Goal: Find specific page/section: Find specific page/section

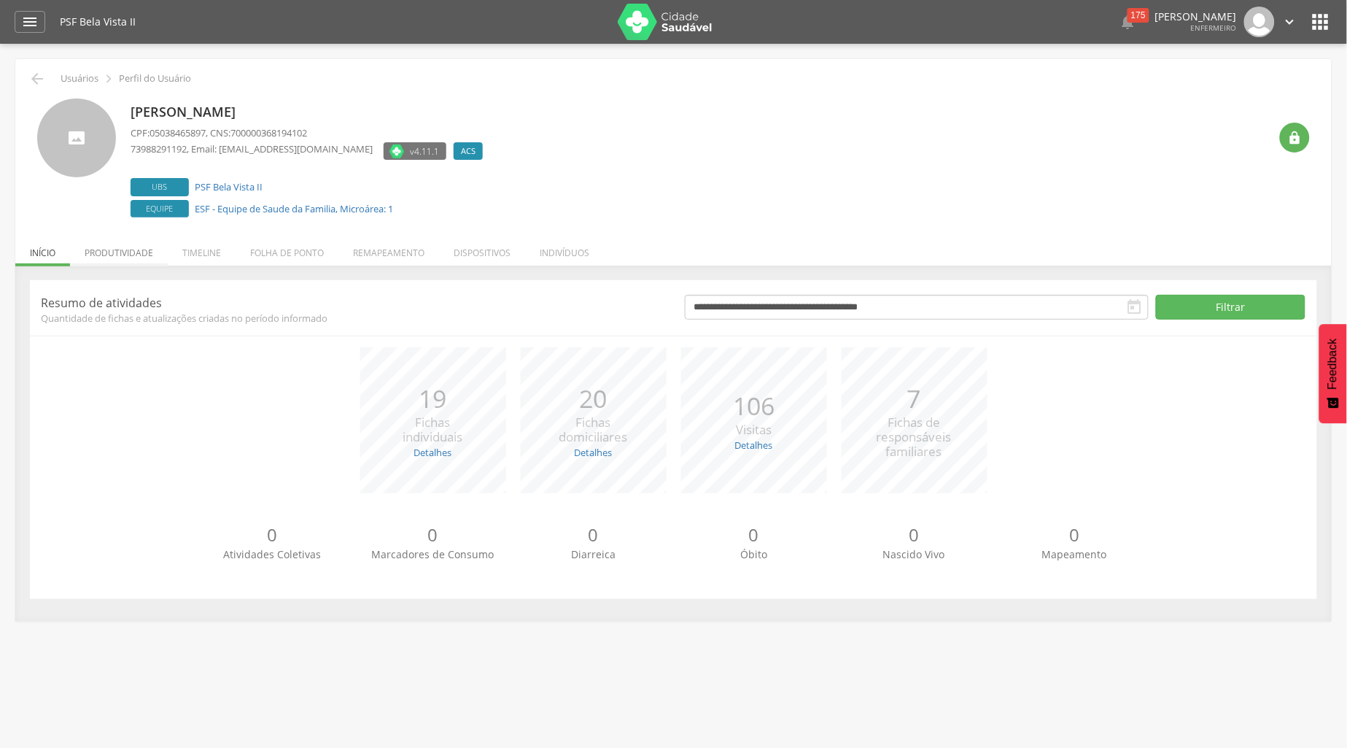
click at [150, 261] on li "Produtividade" at bounding box center [119, 249] width 98 height 34
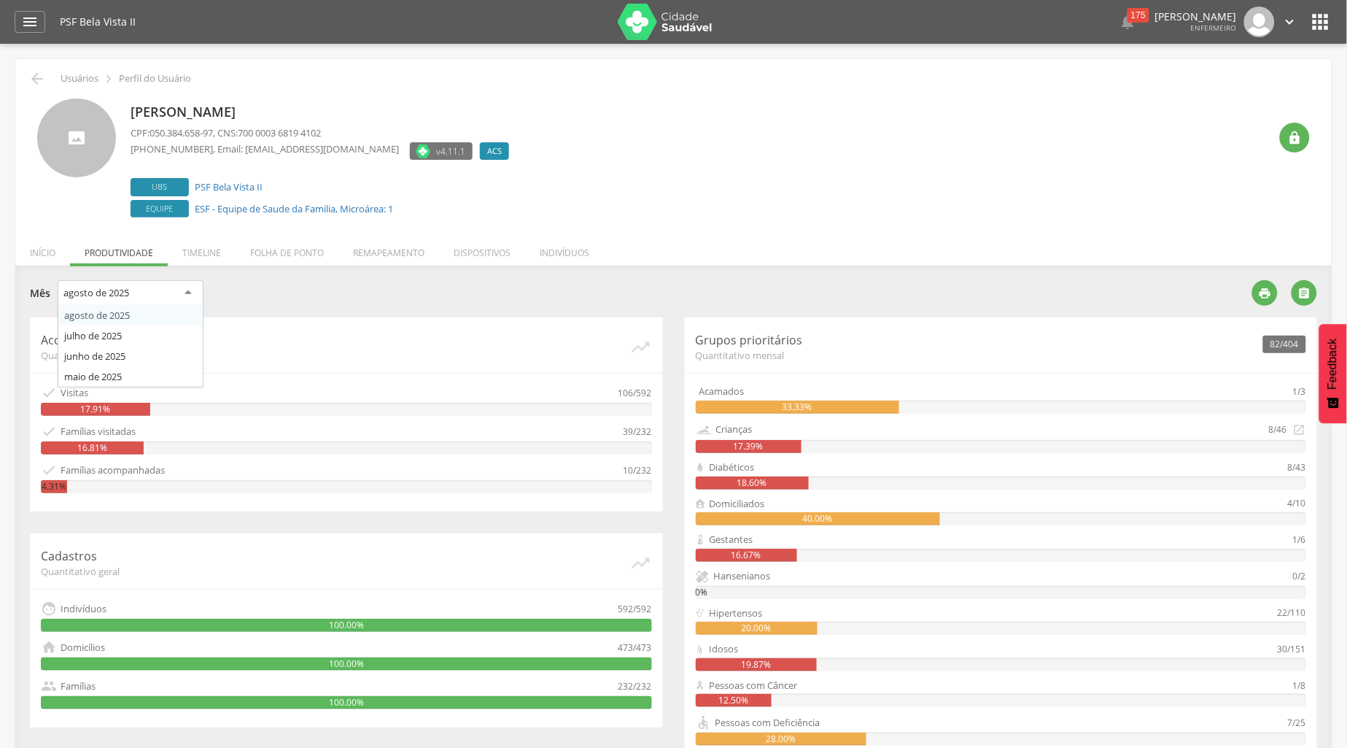
click at [188, 295] on div "agosto de 2025" at bounding box center [131, 293] width 146 height 26
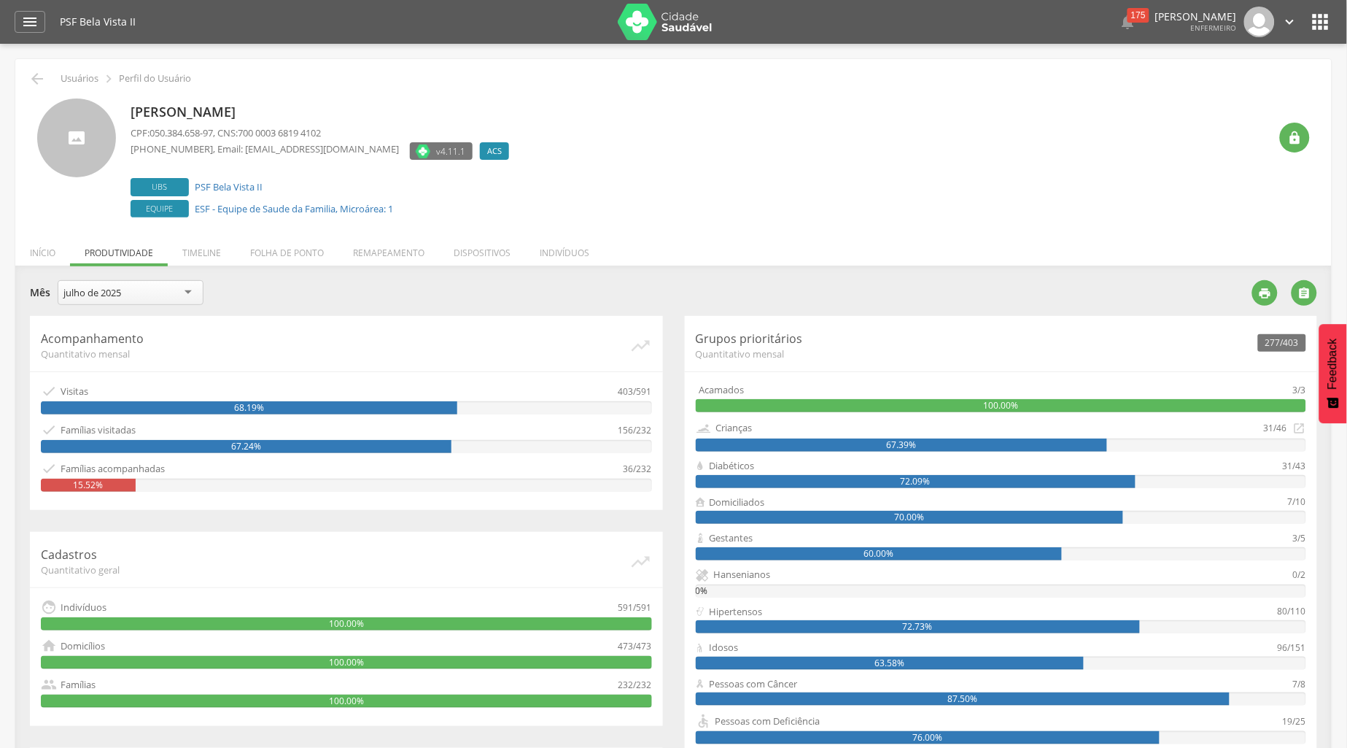
click at [190, 288] on div "julho de 2025" at bounding box center [131, 292] width 146 height 25
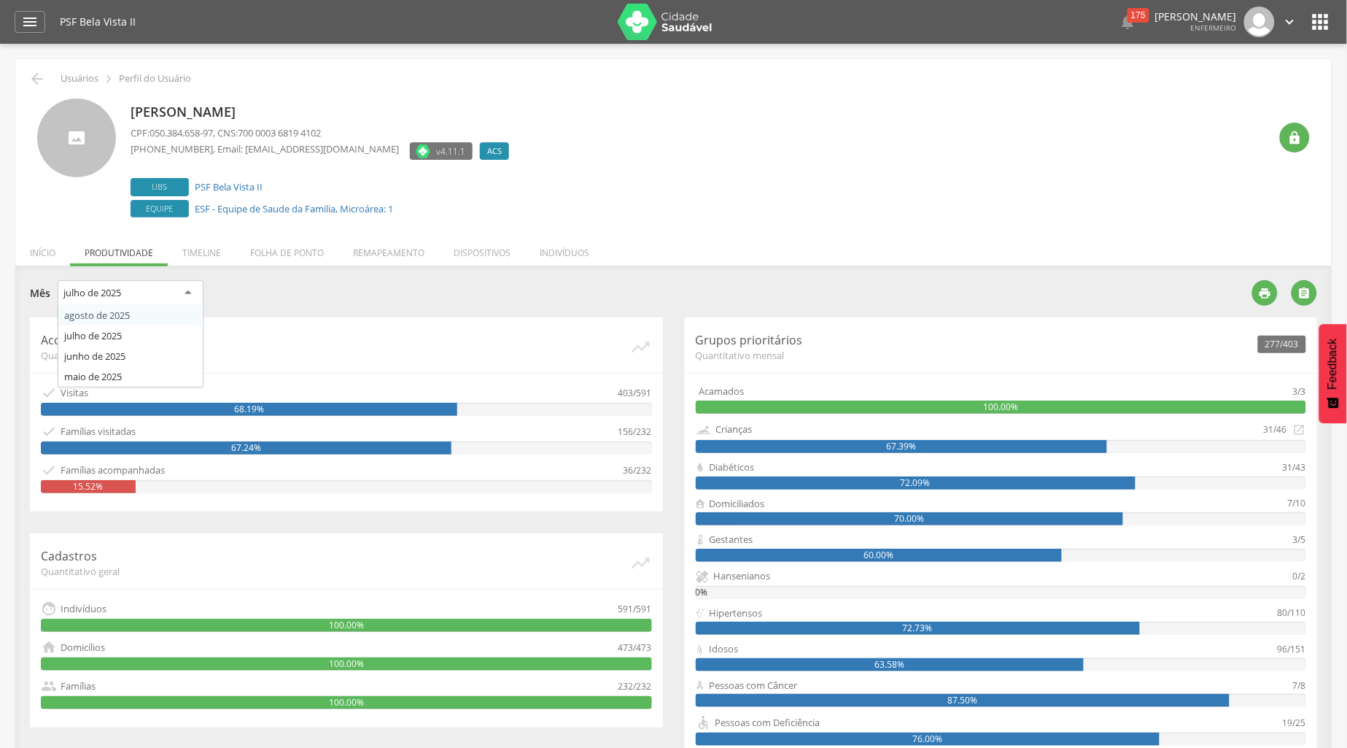
click at [190, 298] on div "julho de 2025" at bounding box center [131, 293] width 146 height 26
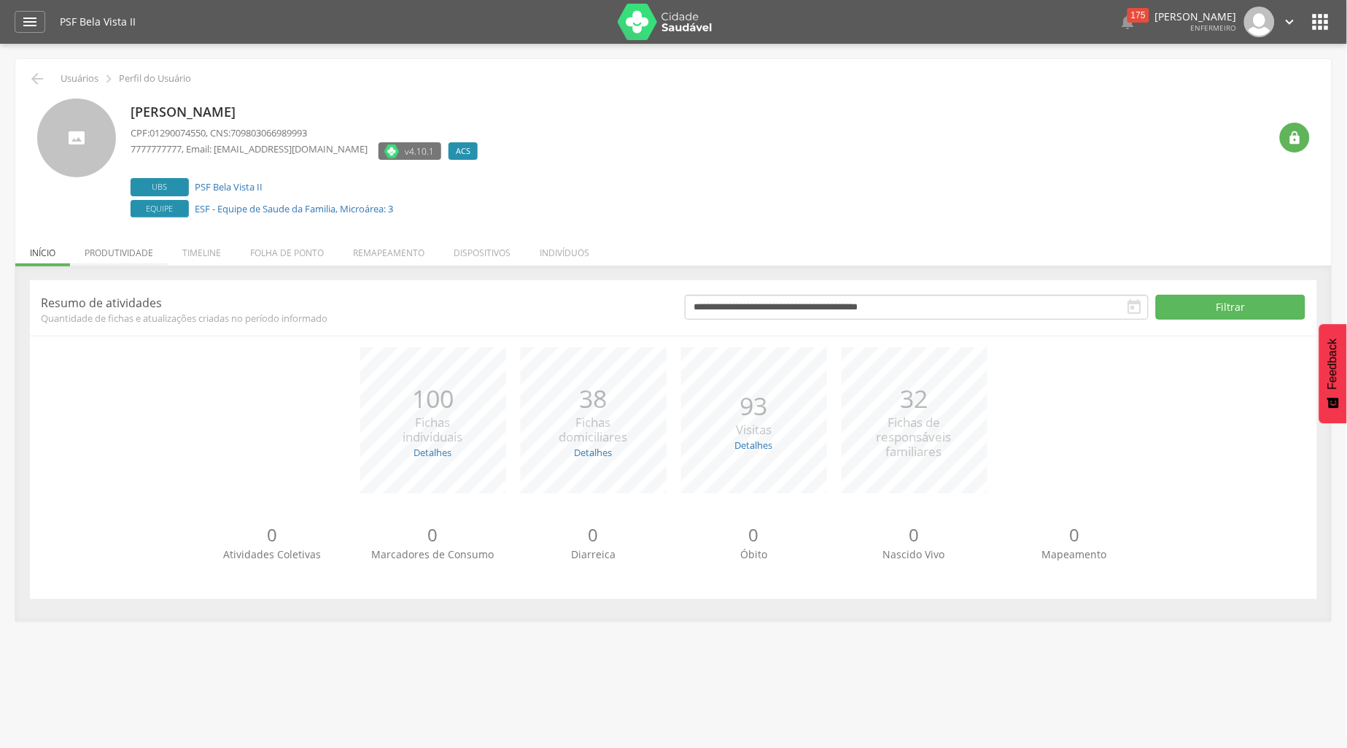
click at [148, 261] on li "Produtividade" at bounding box center [119, 249] width 98 height 34
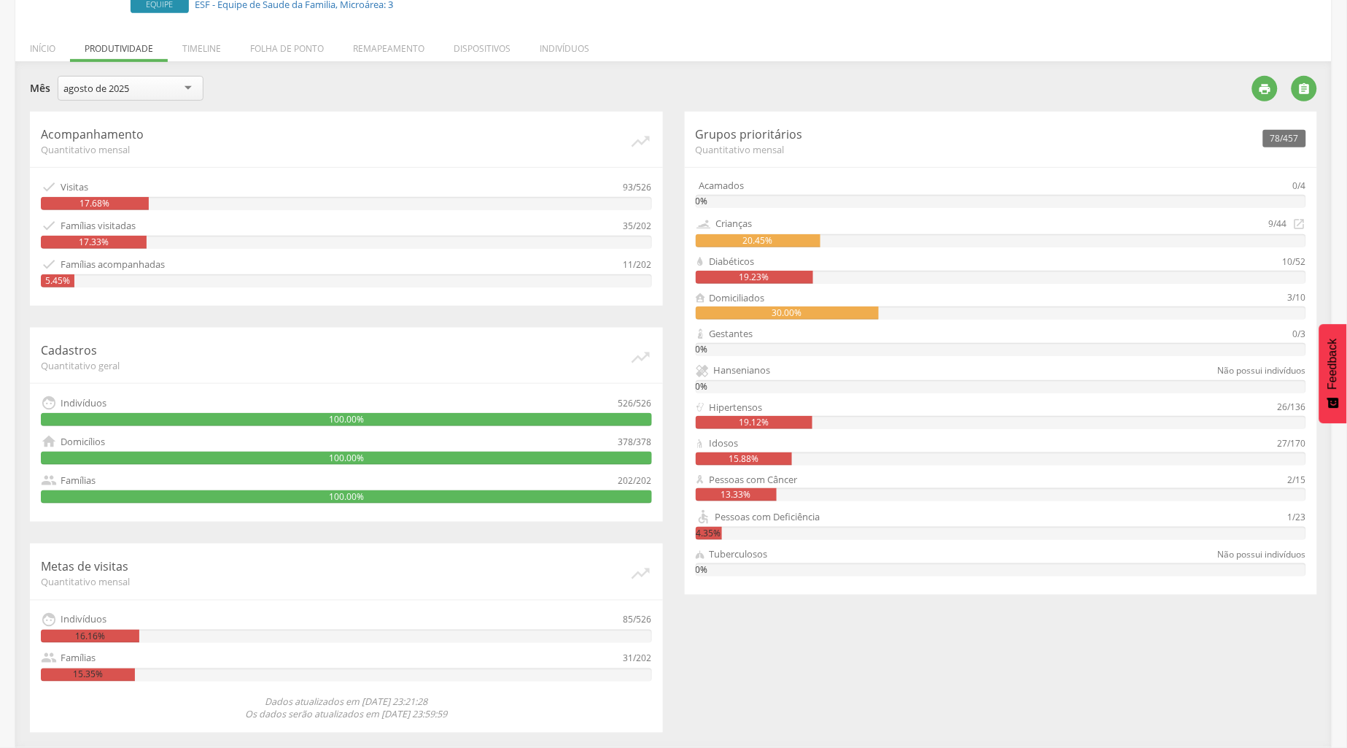
scroll to position [42, 0]
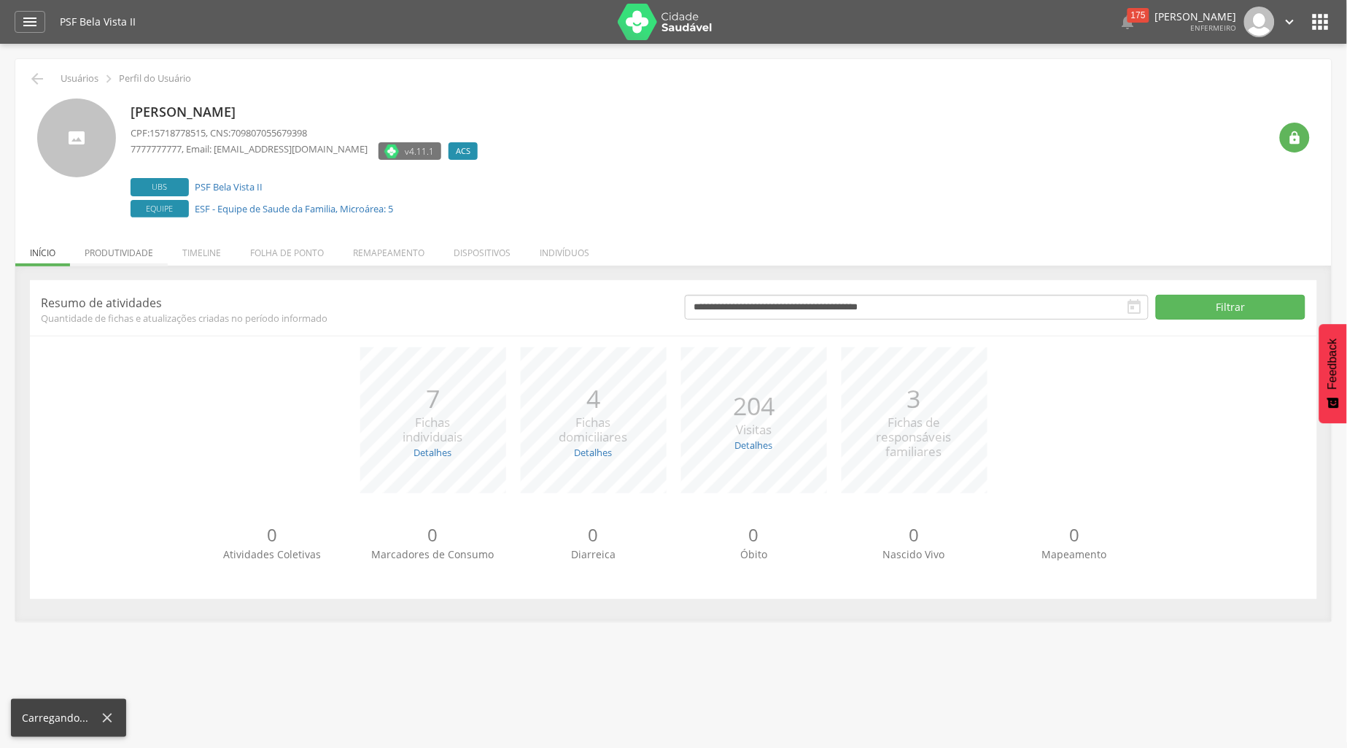
click at [136, 256] on li "Produtividade" at bounding box center [119, 249] width 98 height 34
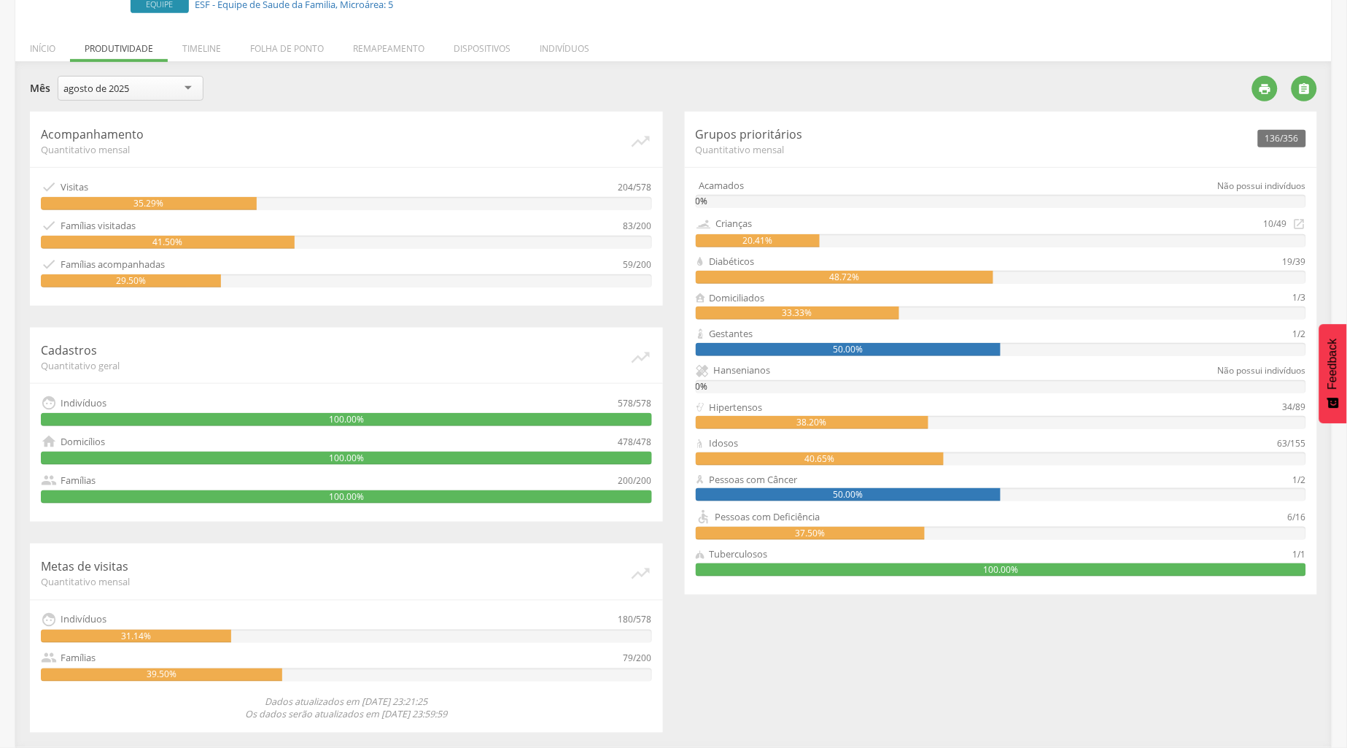
scroll to position [42, 0]
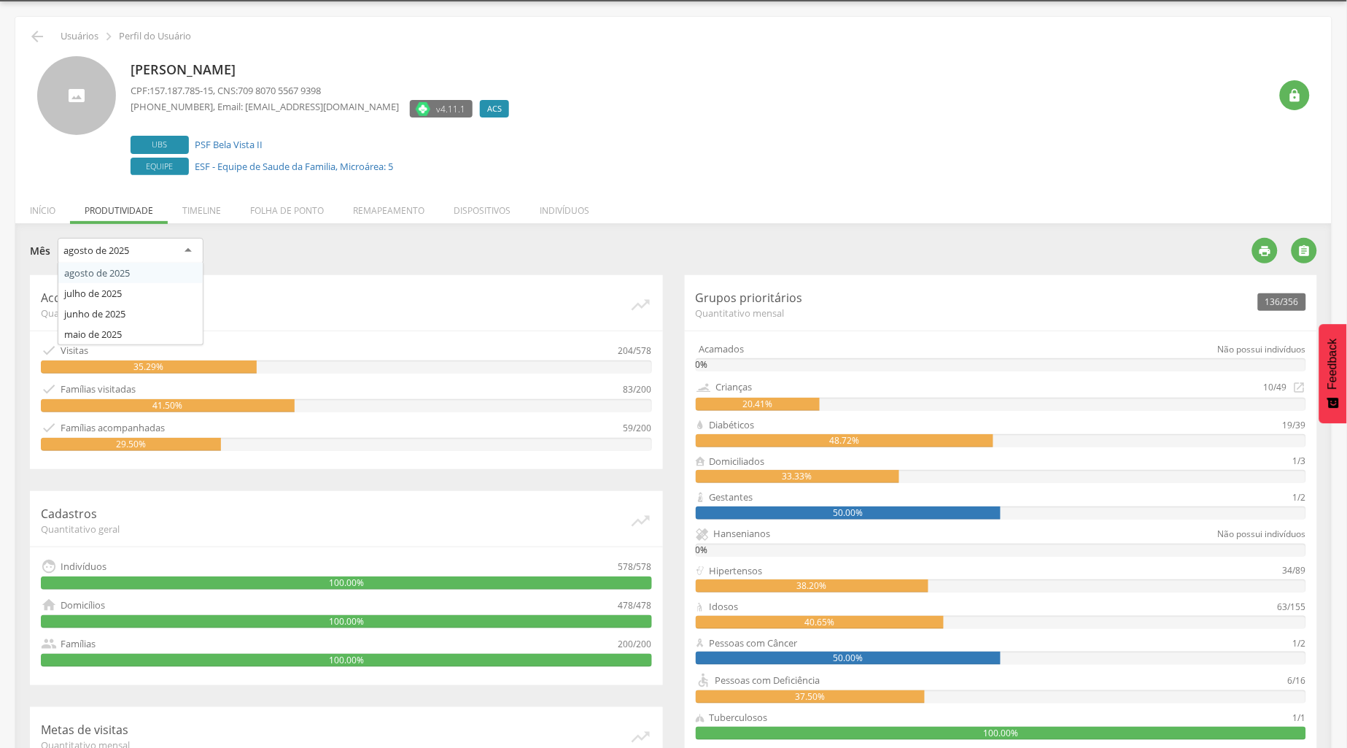
click at [185, 250] on div "agosto de 2025" at bounding box center [131, 251] width 146 height 26
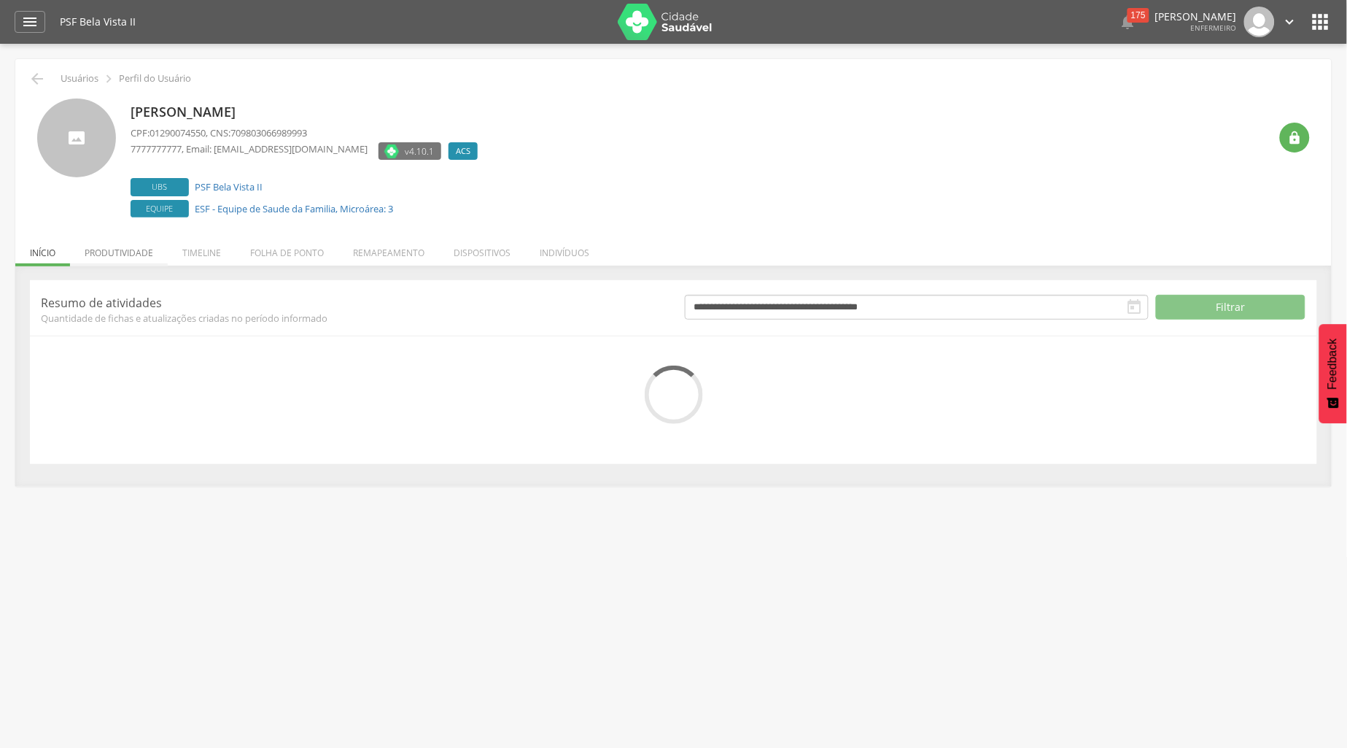
click at [140, 249] on li "Produtividade" at bounding box center [119, 249] width 98 height 34
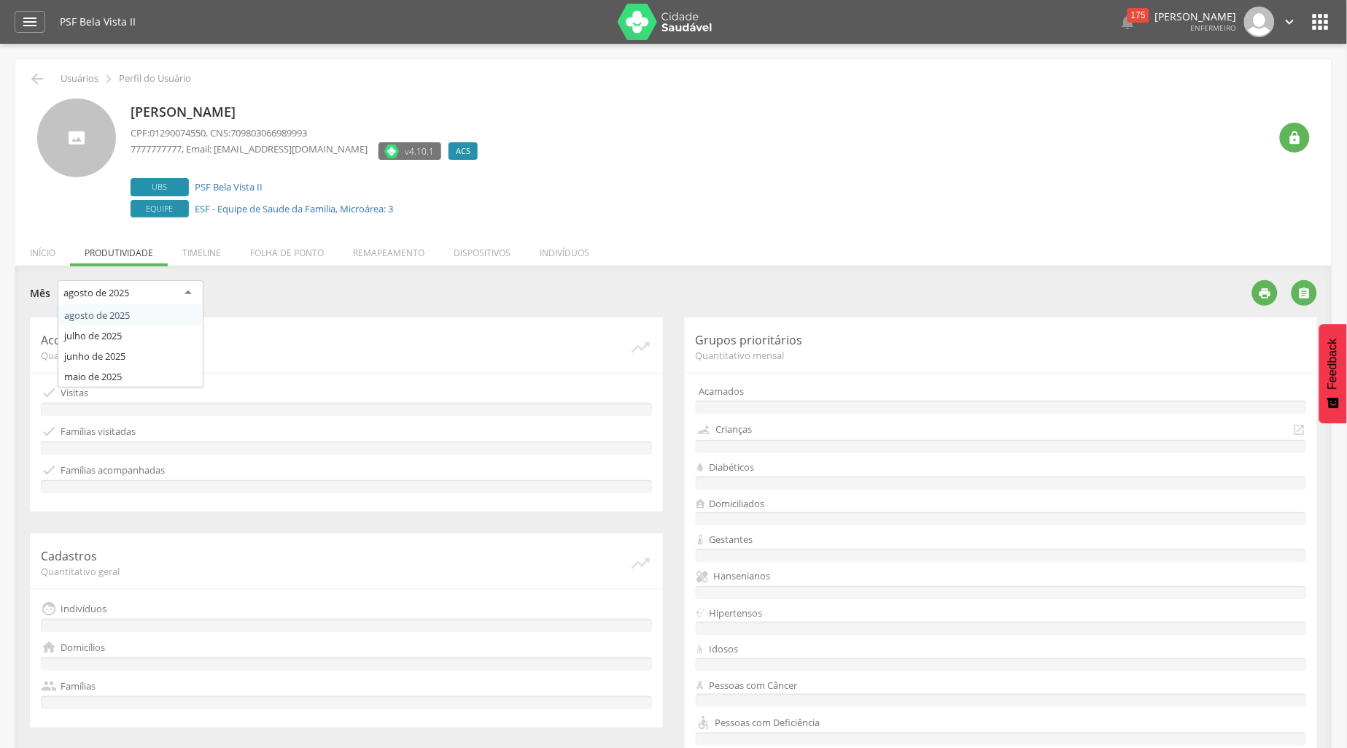
click at [187, 290] on div "agosto de 2025" at bounding box center [131, 293] width 146 height 26
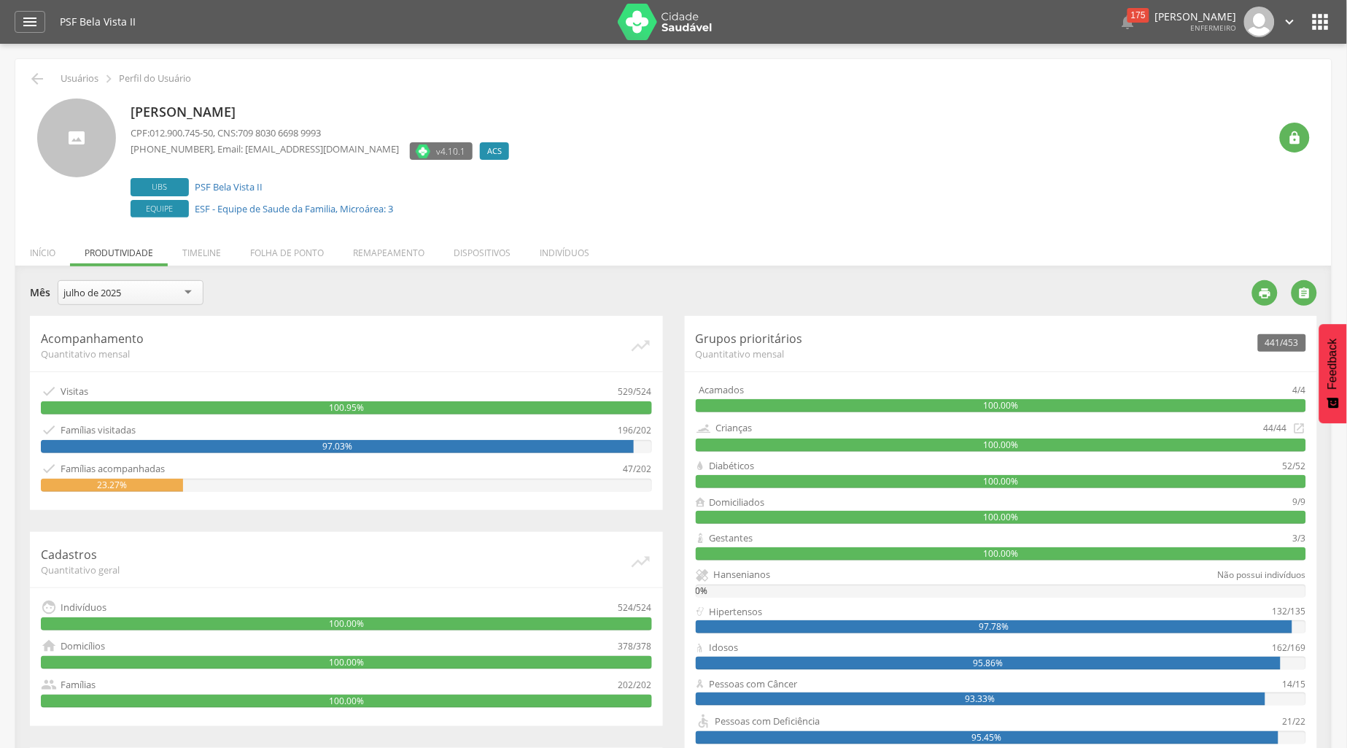
scroll to position [81, 0]
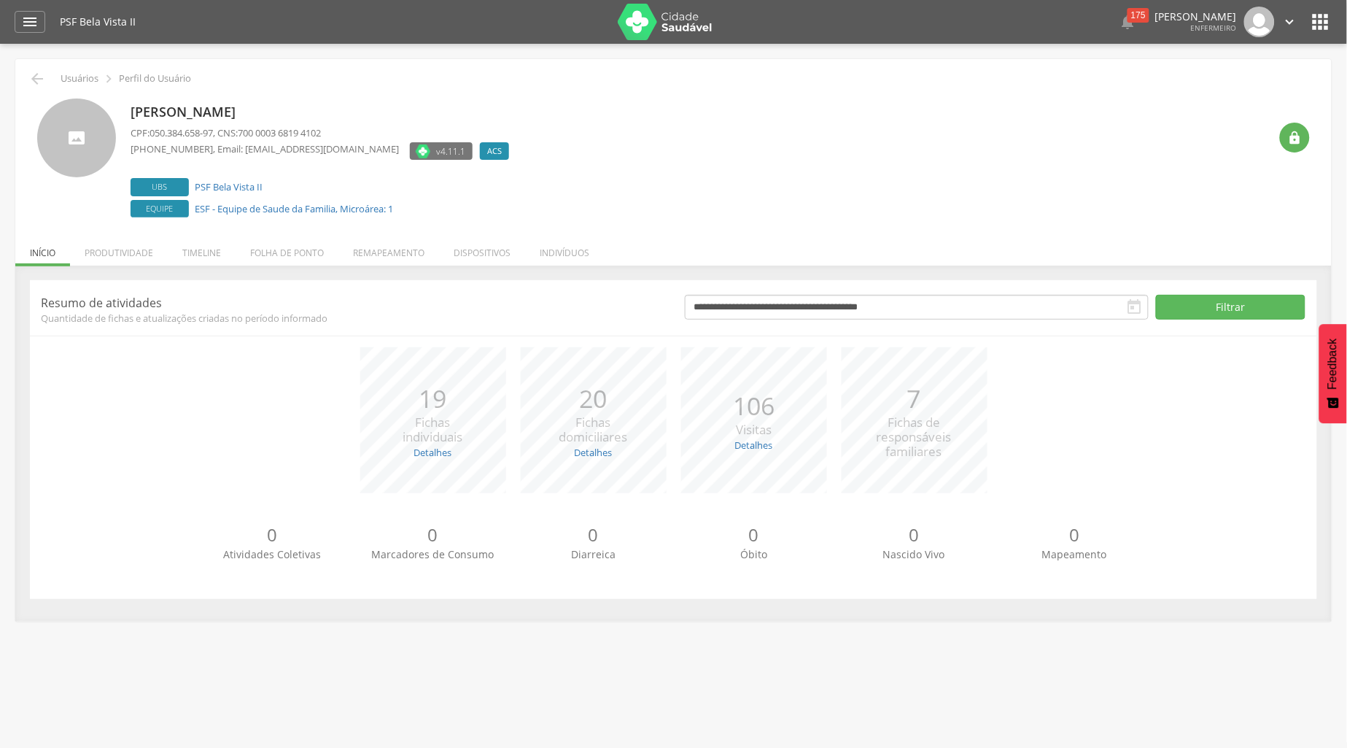
click at [1326, 18] on icon "" at bounding box center [1320, 21] width 23 height 23
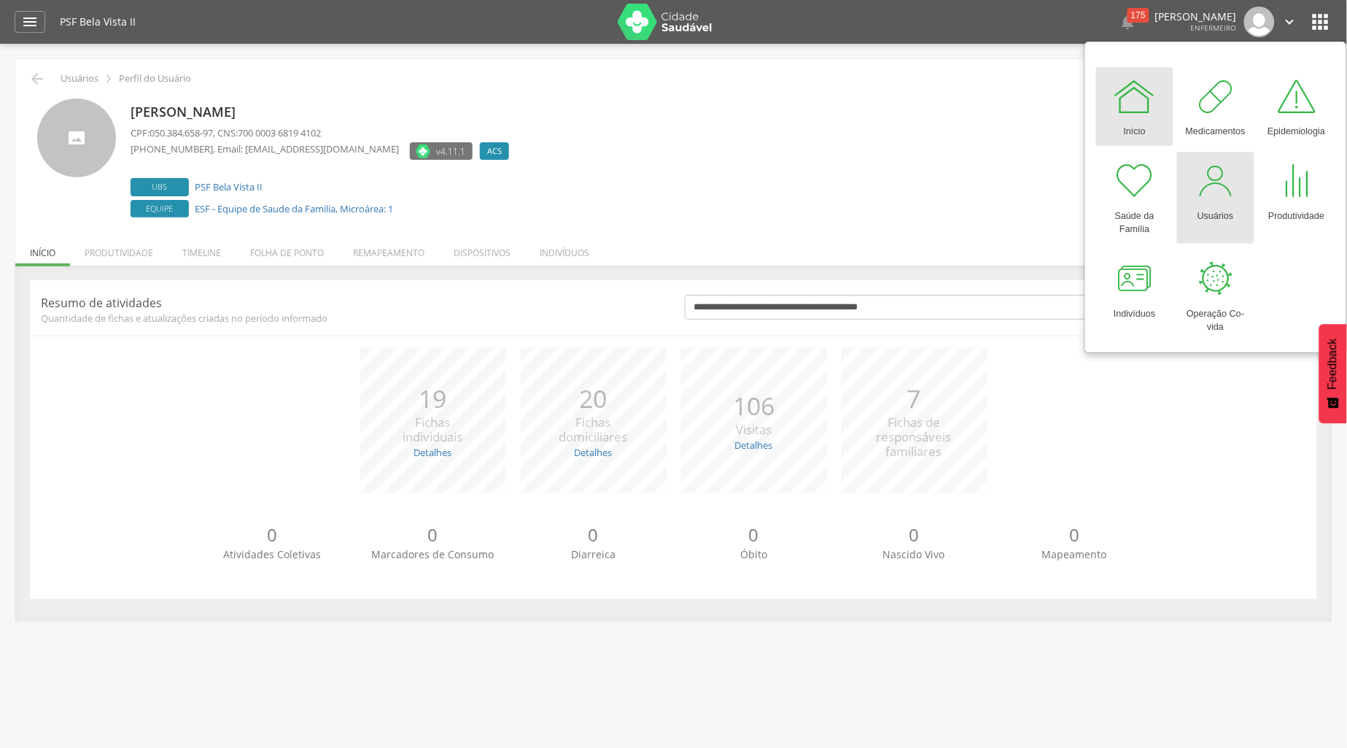
click at [1239, 226] on link "Usuários" at bounding box center [1215, 198] width 77 height 92
